Goal: Information Seeking & Learning: Learn about a topic

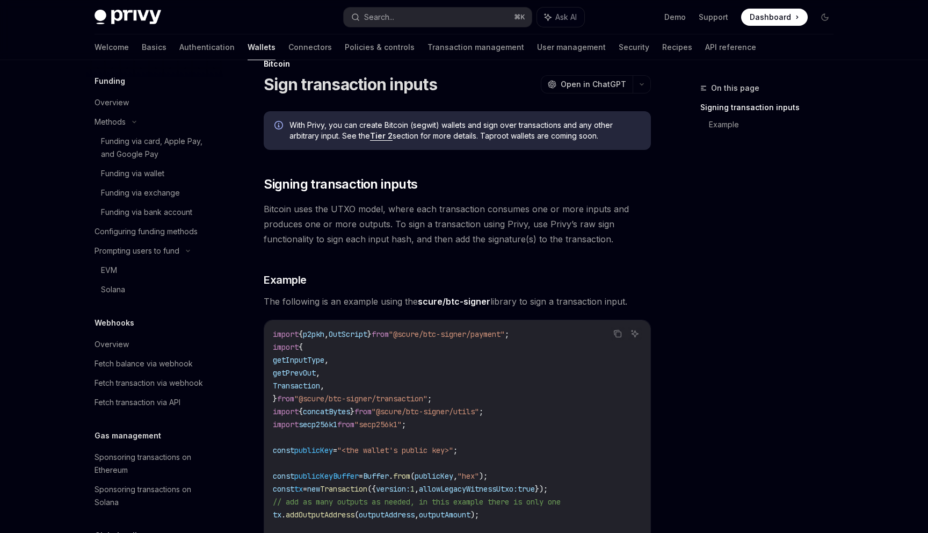
scroll to position [733, 0]
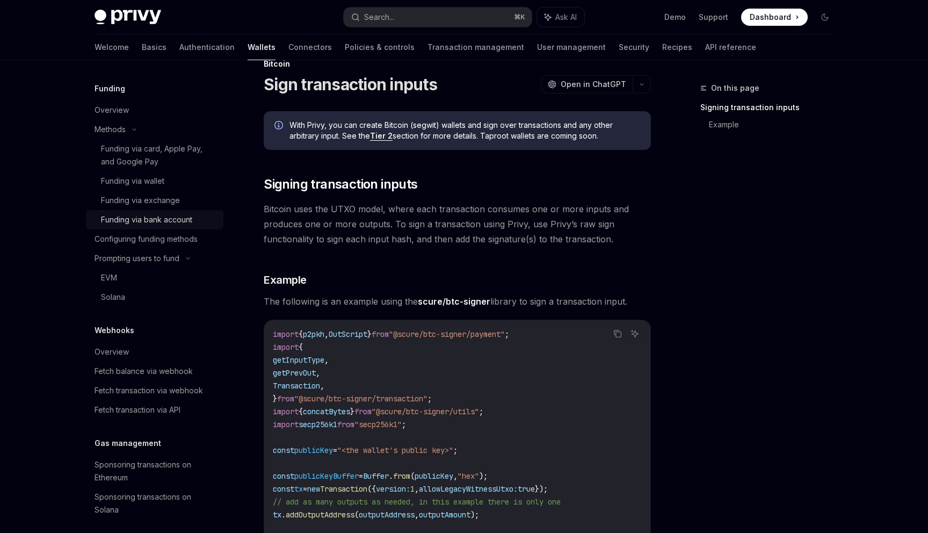
click at [170, 224] on link "Funding via bank account" at bounding box center [154, 219] width 137 height 19
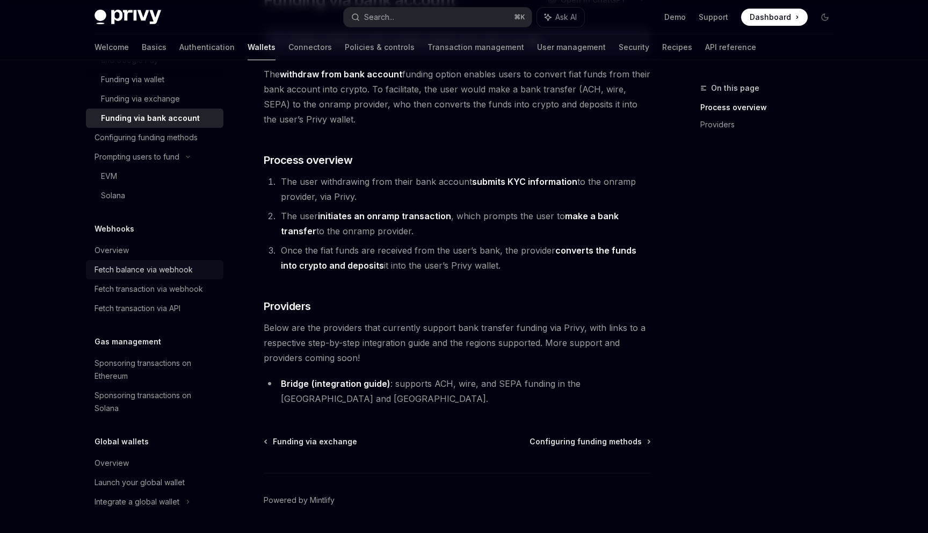
scroll to position [111, 0]
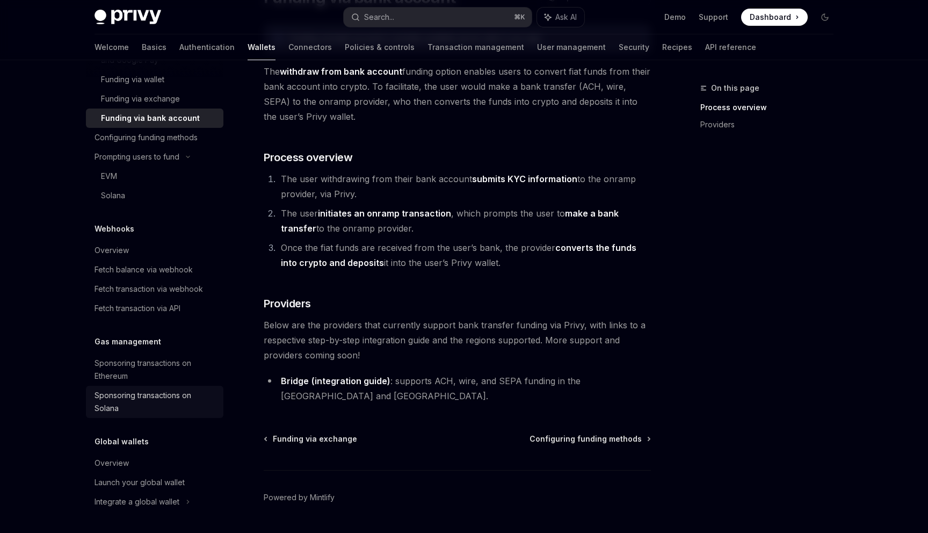
click at [161, 392] on div "Sponsoring transactions on Solana" at bounding box center [155, 402] width 122 height 26
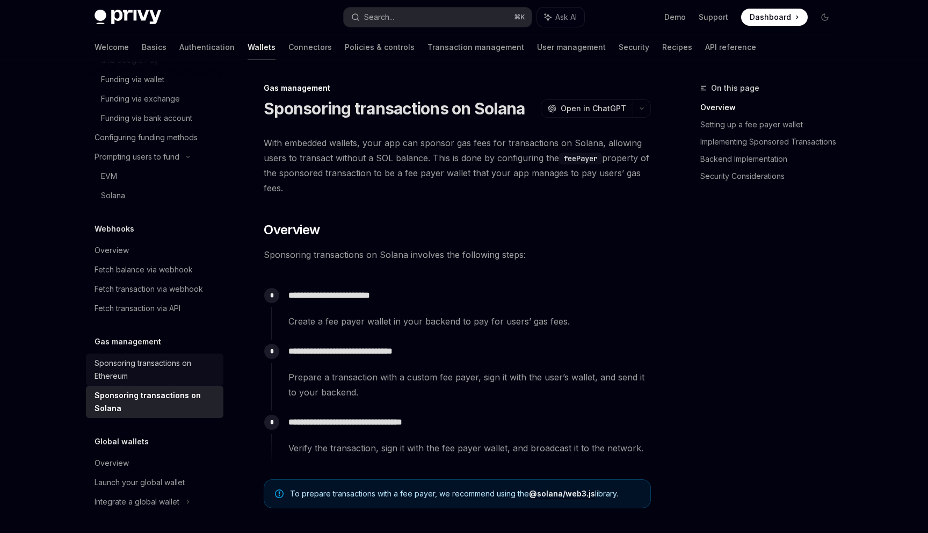
click at [168, 364] on div "Sponsoring transactions on Ethereum" at bounding box center [155, 370] width 122 height 26
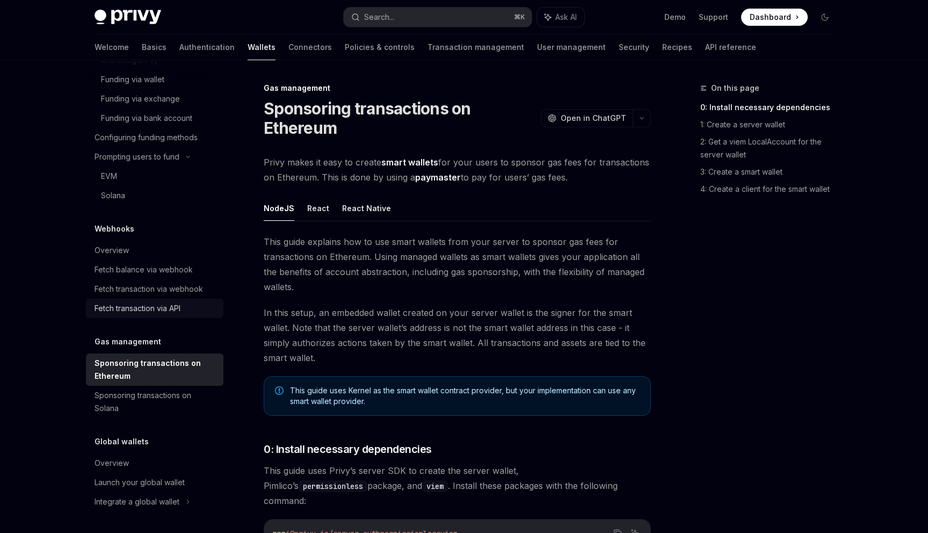
click at [170, 311] on div "Fetch transaction via API" at bounding box center [137, 308] width 86 height 13
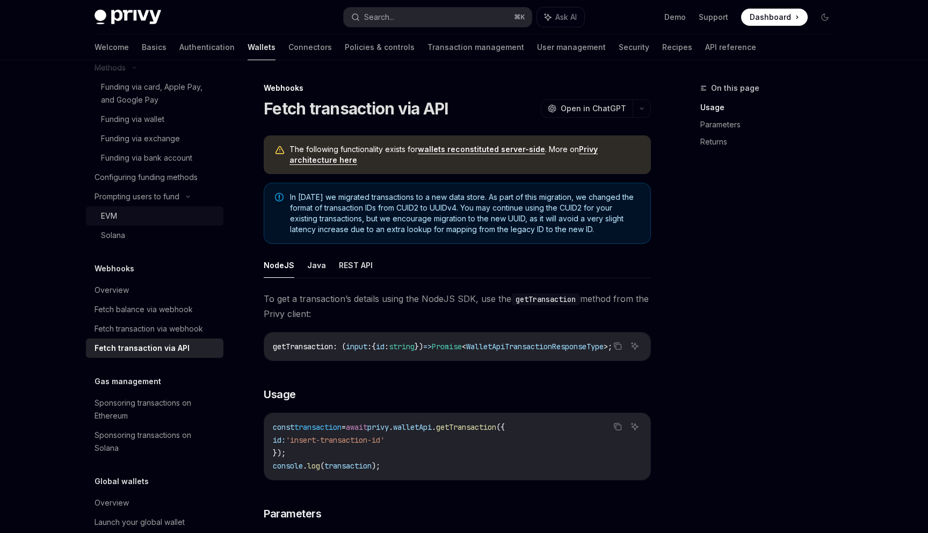
click at [173, 222] on div "EVM" at bounding box center [159, 215] width 116 height 13
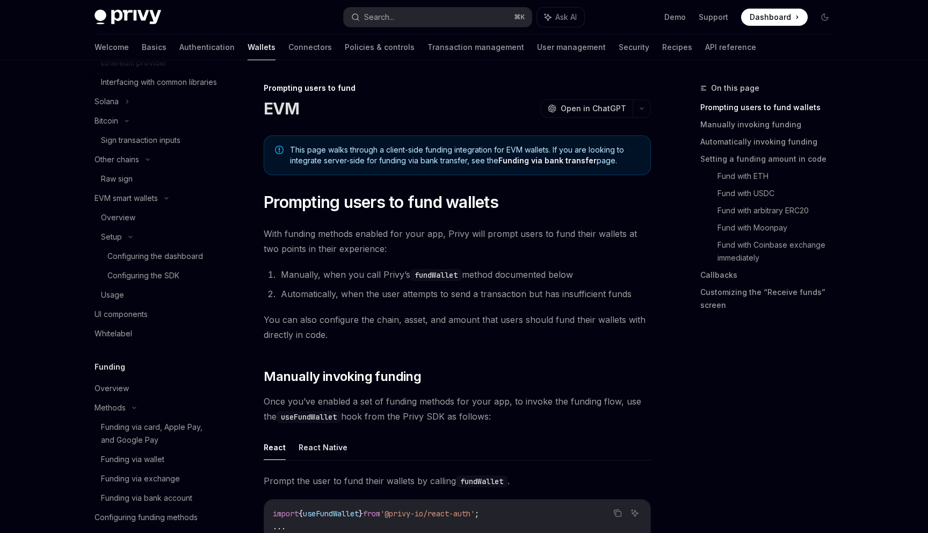
scroll to position [453, 0]
click at [171, 247] on div "Setup" at bounding box center [154, 238] width 137 height 19
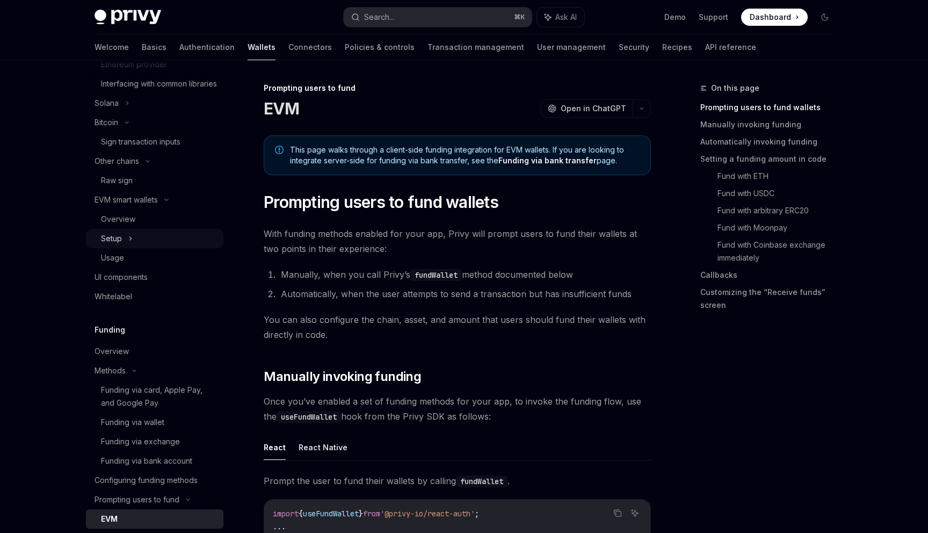
click at [171, 247] on div "Setup" at bounding box center [154, 238] width 137 height 19
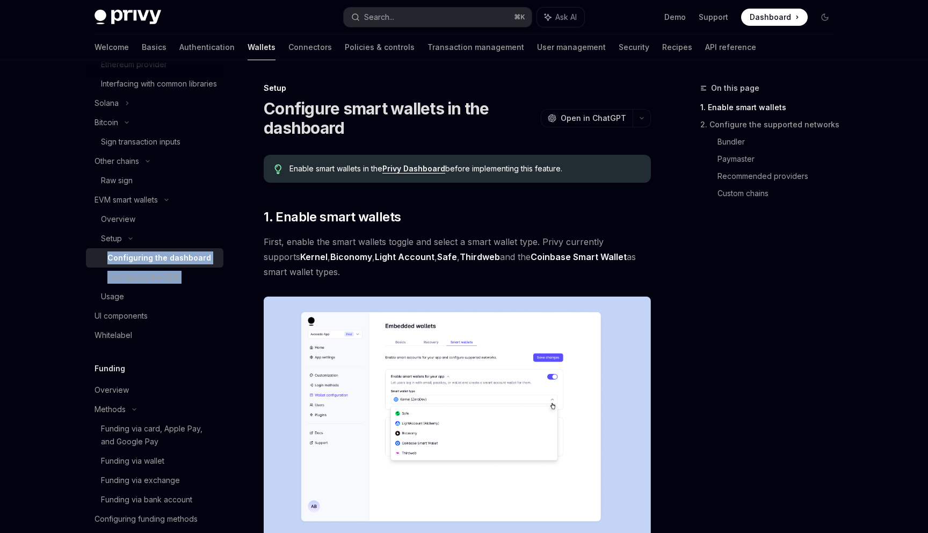
click at [168, 264] on div "Configuring the dashboard" at bounding box center [159, 257] width 104 height 13
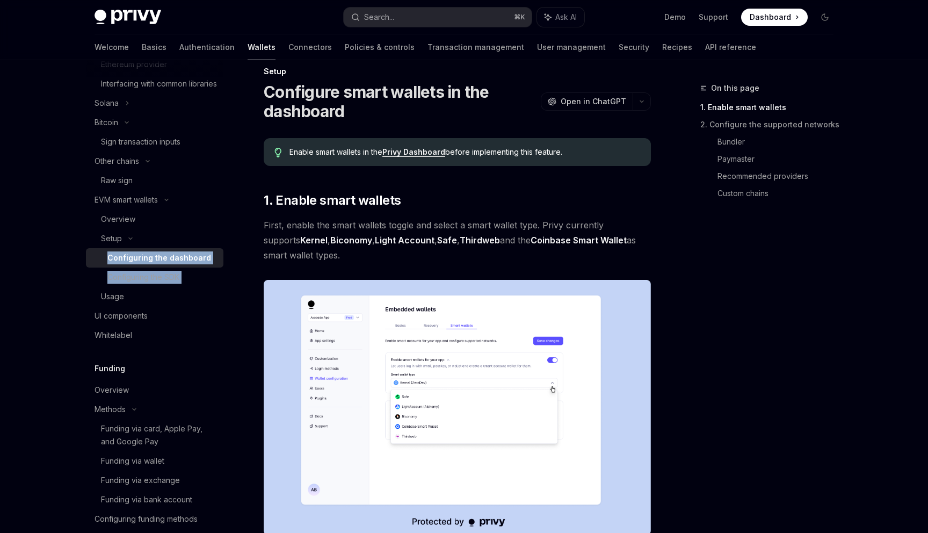
scroll to position [4, 0]
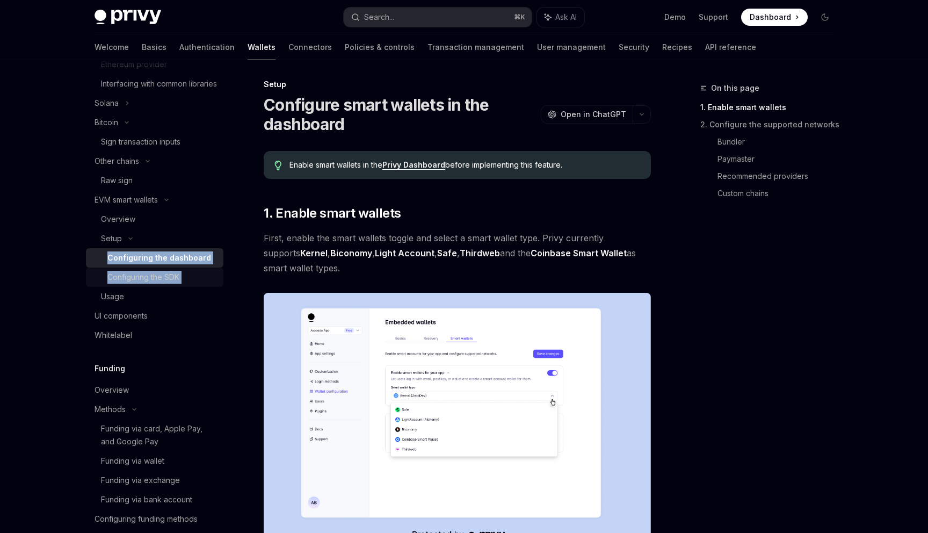
click at [194, 283] on div "Configuring the SDK" at bounding box center [162, 277] width 110 height 13
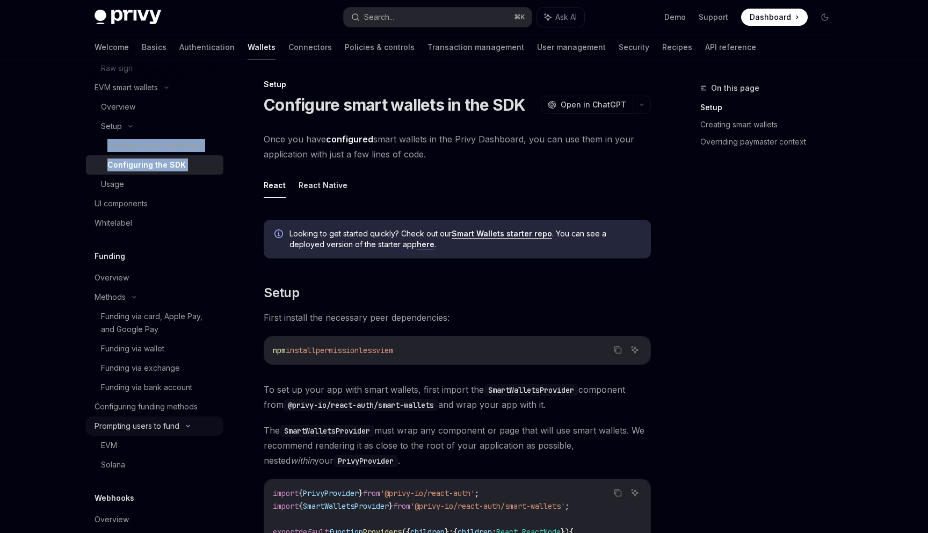
scroll to position [566, 0]
click at [135, 283] on div "Overview" at bounding box center [155, 276] width 122 height 13
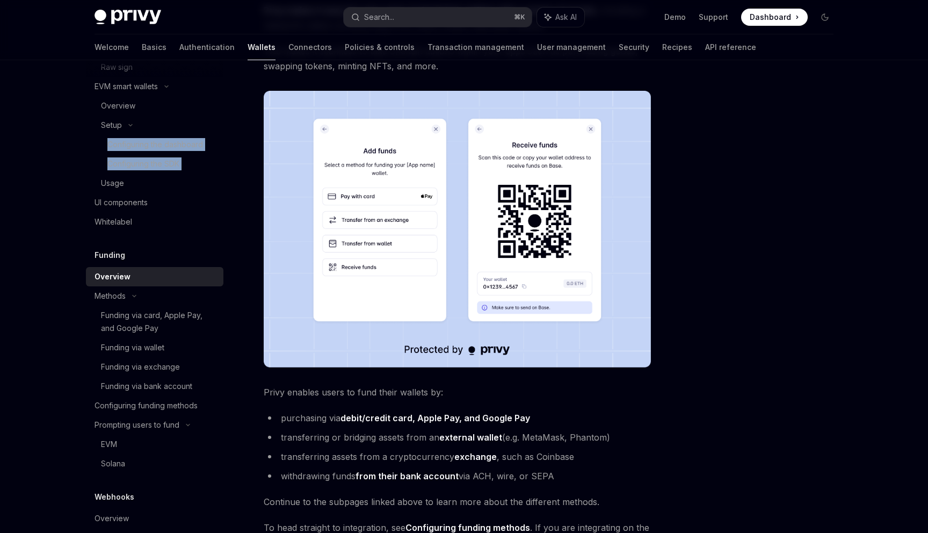
scroll to position [309, 0]
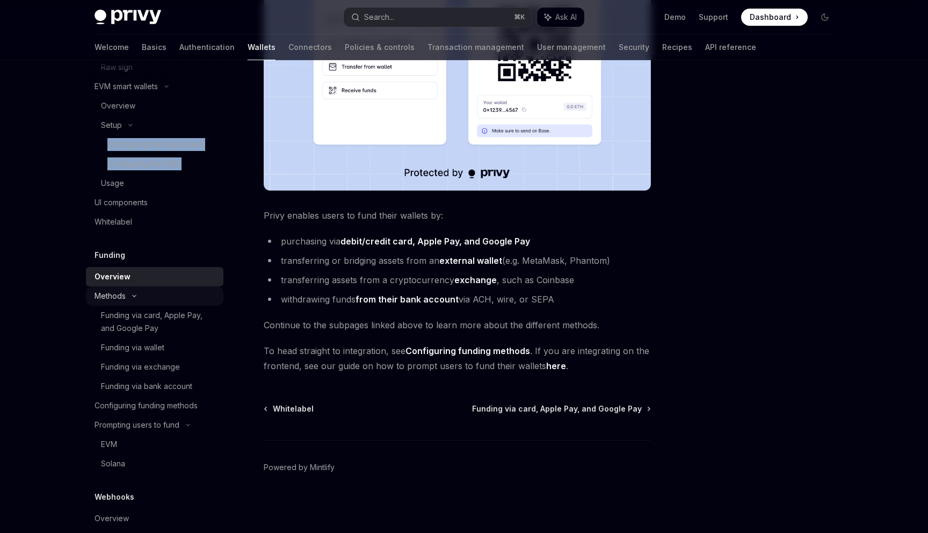
click at [136, 298] on icon at bounding box center [134, 296] width 13 height 4
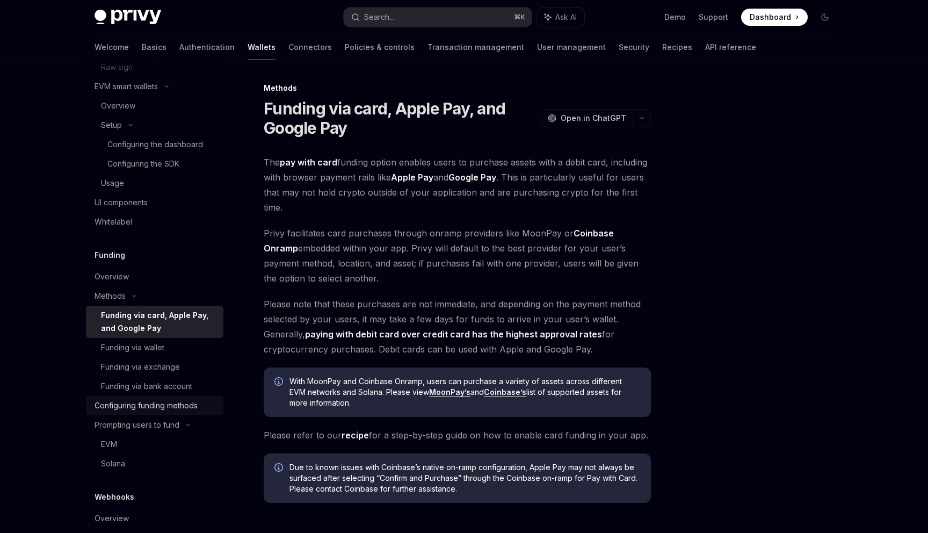
click at [156, 415] on link "Configuring funding methods" at bounding box center [154, 405] width 137 height 19
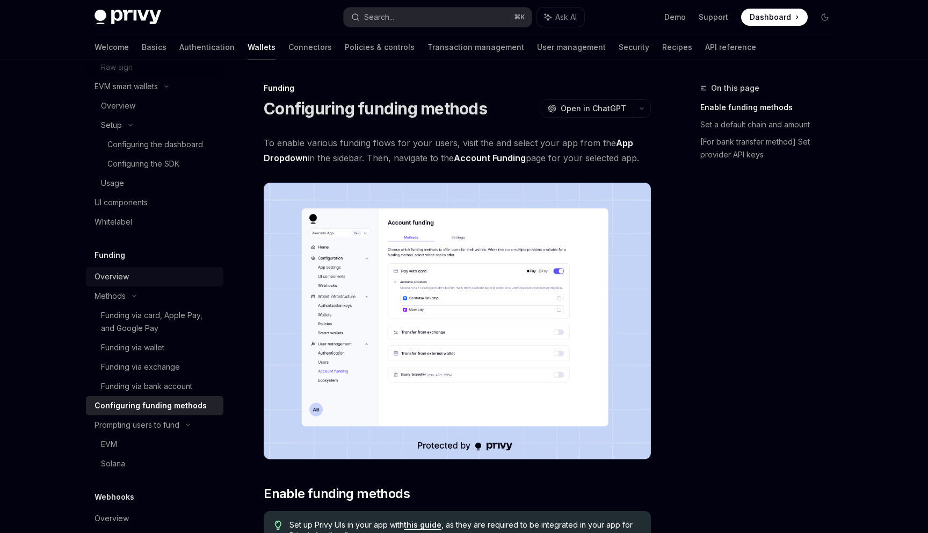
click at [114, 283] on div "Overview" at bounding box center [111, 276] width 34 height 13
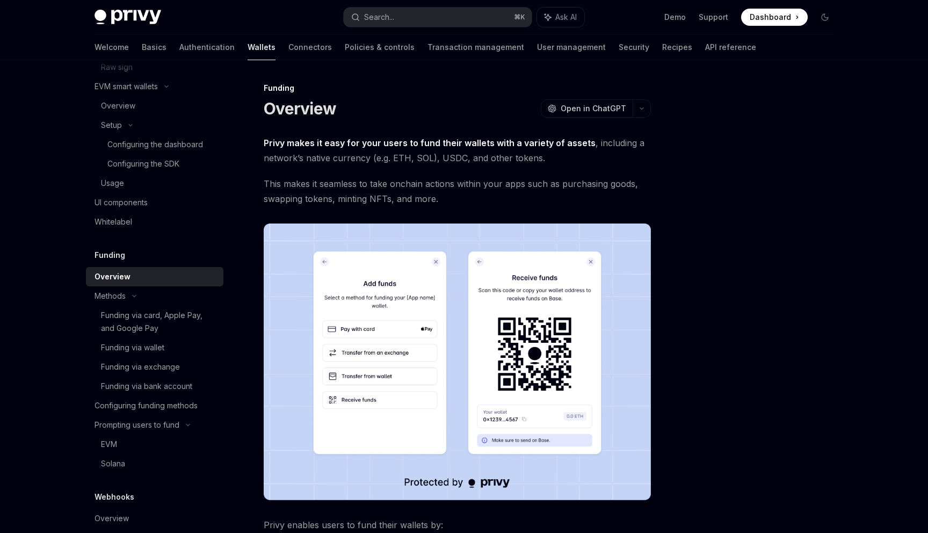
type textarea "*"
